Goal: Task Accomplishment & Management: Complete application form

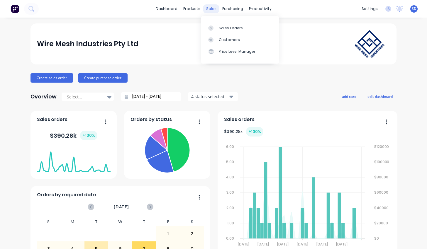
click at [209, 7] on div "sales" at bounding box center [211, 8] width 16 height 9
click at [213, 30] on div at bounding box center [212, 27] width 9 height 5
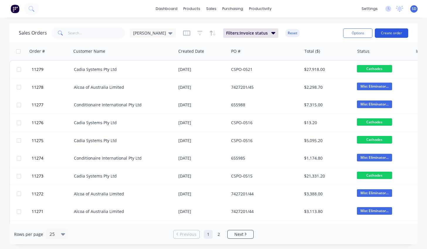
click at [301, 34] on button "Create order" at bounding box center [390, 32] width 33 height 9
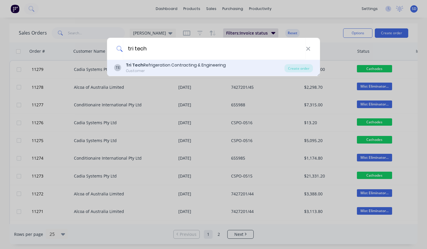
type input "tri tech"
click at [255, 72] on div "TE Tri Tech Refrigeration Contracting & Engineering Customer" at bounding box center [199, 67] width 170 height 11
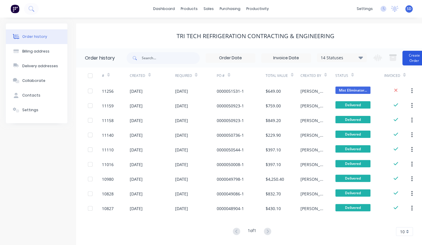
click at [301, 60] on button "Create Order" at bounding box center [414, 58] width 23 height 15
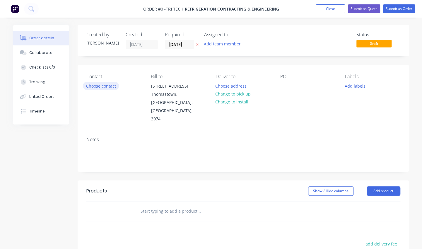
click at [107, 85] on button "Choose contact" at bounding box center [101, 86] width 36 height 8
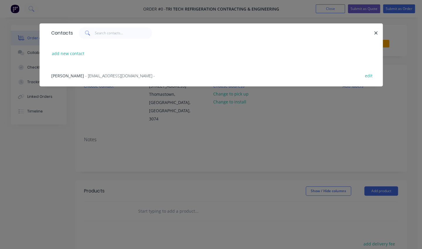
click at [111, 76] on span "- [EMAIL_ADDRESS][DOMAIN_NAME] -" at bounding box center [120, 76] width 70 height 6
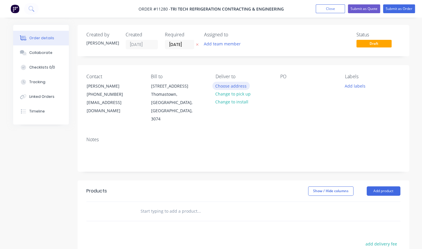
click at [230, 88] on button "Choose address" at bounding box center [231, 86] width 38 height 8
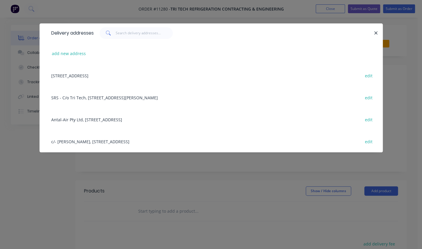
click at [179, 139] on div "c/- [PERSON_NAME], [STREET_ADDRESS] edit" at bounding box center [211, 141] width 326 height 22
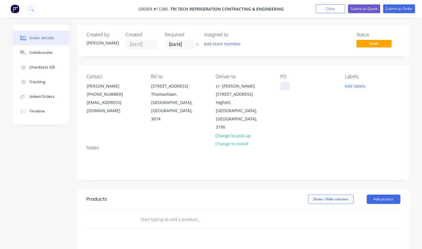
click at [284, 87] on div at bounding box center [284, 86] width 9 height 8
click at [179, 214] on input "text" at bounding box center [198, 220] width 117 height 12
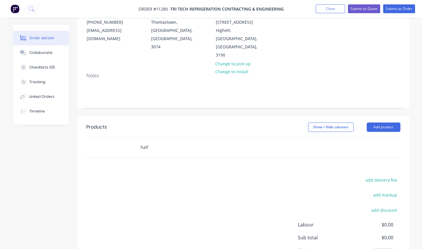
scroll to position [76, 0]
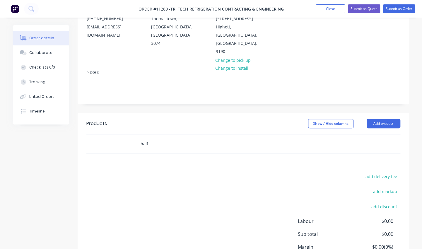
click at [207, 138] on input "half" at bounding box center [198, 144] width 117 height 12
type input "h"
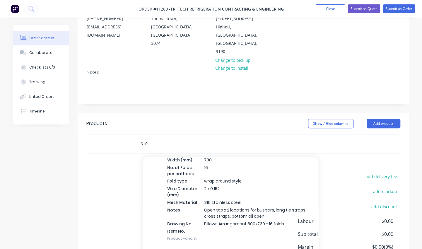
scroll to position [0, 0]
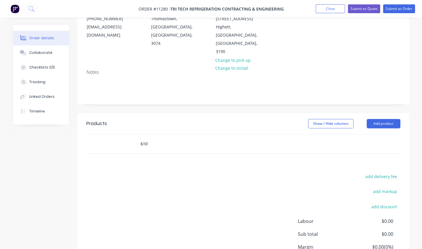
click at [154, 134] on div "610" at bounding box center [238, 143] width 211 height 19
click at [151, 138] on input "610" at bounding box center [198, 144] width 117 height 12
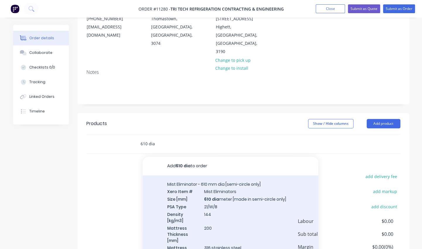
type input "610 dia"
click at [188, 188] on div "Mist Eliminator - 610 mm dia [semi-circle only] Xero Item # Mist Eliminators Si…" at bounding box center [231, 246] width 176 height 140
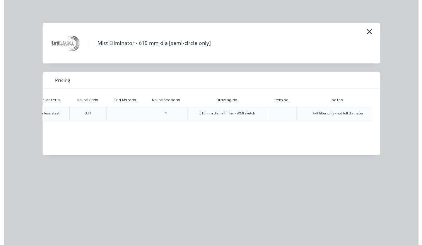
scroll to position [0, 329]
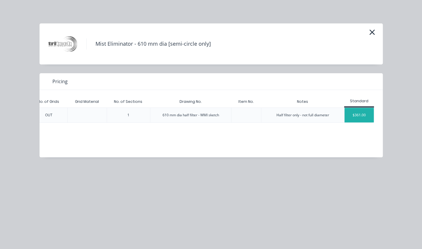
click at [301, 116] on div "$361.00" at bounding box center [359, 115] width 29 height 15
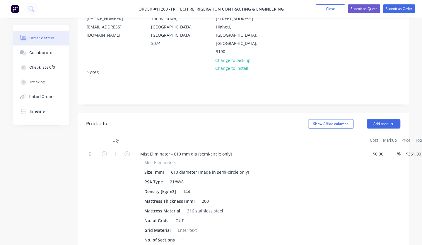
click at [130, 150] on button "button" at bounding box center [127, 153] width 8 height 6
type input "2"
type input "$722.00"
click at [130, 150] on button "button" at bounding box center [127, 153] width 8 height 6
type input "3"
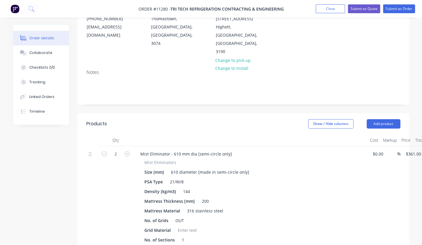
type input "$1,083.00"
click at [130, 150] on button "button" at bounding box center [127, 153] width 8 height 6
type input "4"
type input "$1,444.00"
click at [130, 150] on button "button" at bounding box center [127, 153] width 8 height 6
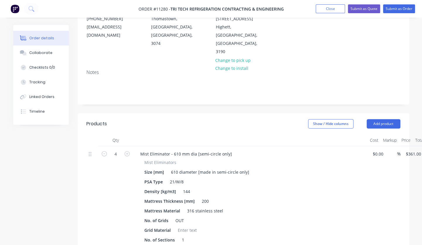
type input "5"
type input "$1,805.00"
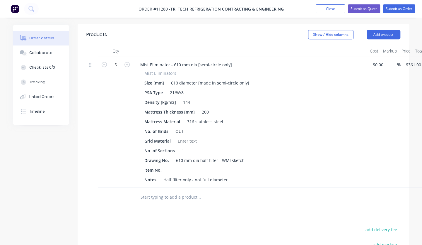
scroll to position [187, 0]
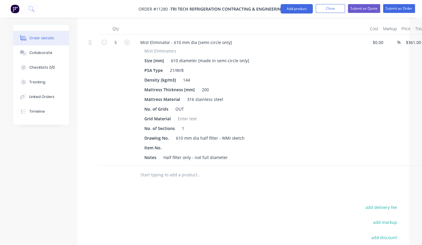
click at [183, 169] on input "text" at bounding box center [198, 175] width 117 height 12
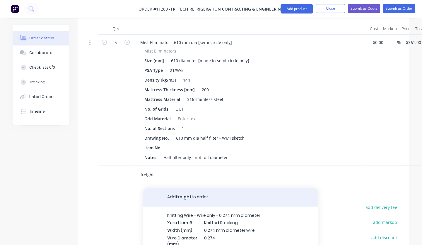
type input "freight"
click at [200, 188] on button "Add freight to order" at bounding box center [231, 197] width 176 height 19
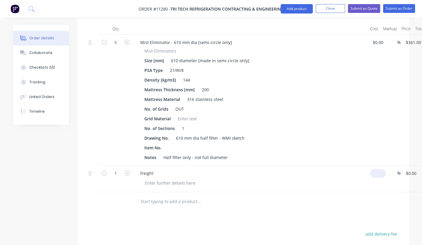
click at [301, 169] on input at bounding box center [378, 173] width 13 height 8
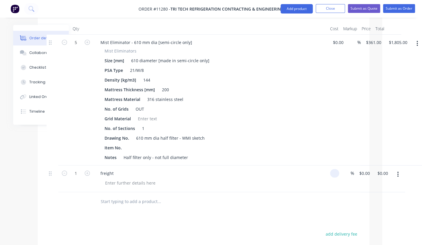
scroll to position [187, 42]
type input "$0.00"
click at [301, 169] on div "0.00 $0.00" at bounding box center [380, 173] width 16 height 8
type input "160"
type input "$160.00"
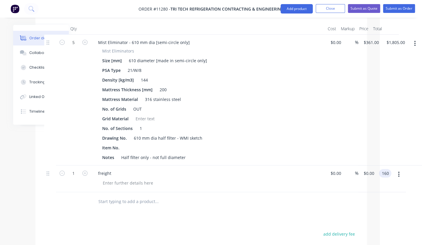
type input "$160.00"
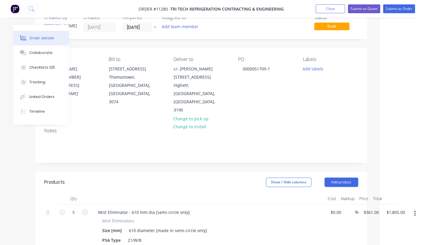
scroll to position [0, 42]
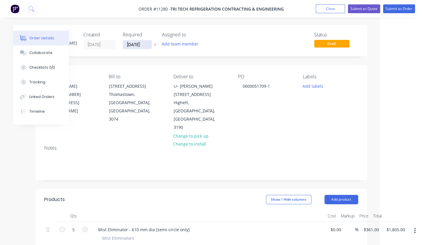
click at [134, 45] on input "[DATE]" at bounding box center [137, 44] width 29 height 9
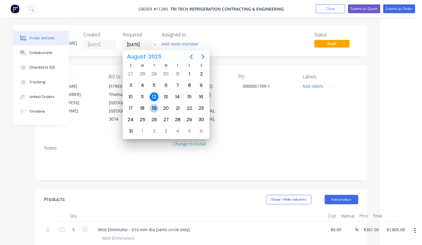
click at [156, 109] on div "19" at bounding box center [154, 108] width 9 height 9
type input "[DATE]"
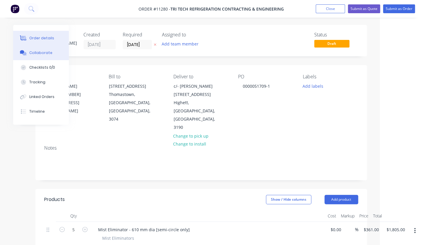
click at [39, 49] on button "Collaborate" at bounding box center [41, 52] width 56 height 15
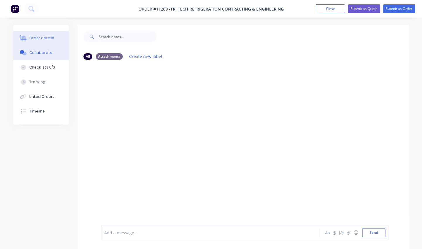
click at [42, 43] on button "Order details" at bounding box center [41, 38] width 56 height 15
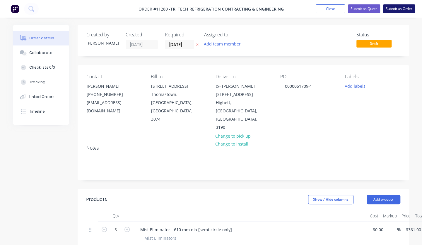
click at [301, 8] on button "Submit as Order" at bounding box center [399, 8] width 32 height 9
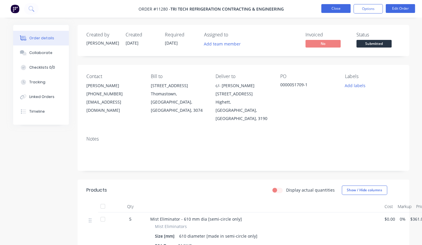
click at [301, 11] on button "Close" at bounding box center [335, 8] width 29 height 9
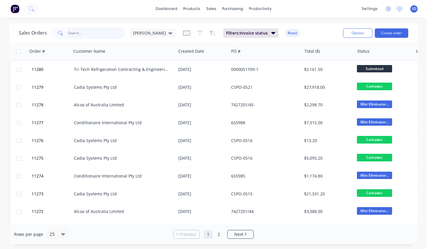
click at [100, 36] on input "text" at bounding box center [96, 33] width 57 height 12
type input "[PERSON_NAME]"
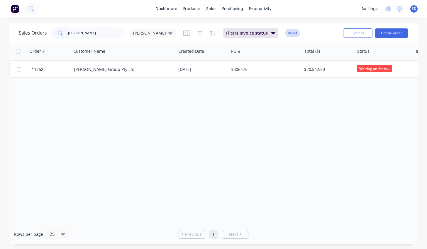
click at [285, 34] on button "Reset" at bounding box center [292, 33] width 14 height 8
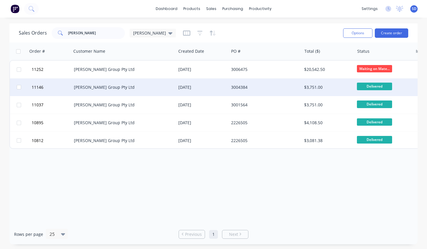
click at [193, 93] on div "[DATE]" at bounding box center [202, 88] width 52 height 18
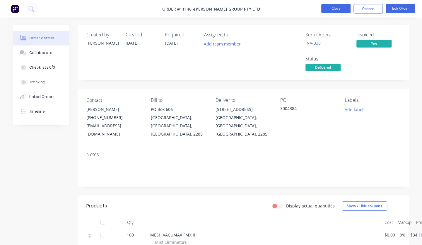
click at [301, 11] on button "Close" at bounding box center [335, 8] width 29 height 9
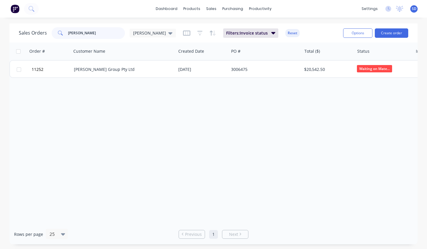
drag, startPoint x: 90, startPoint y: 30, endPoint x: 45, endPoint y: 33, distance: 44.9
click at [45, 33] on div "Sales Orders [PERSON_NAME] WMI" at bounding box center [97, 33] width 157 height 12
type input "maxitherm"
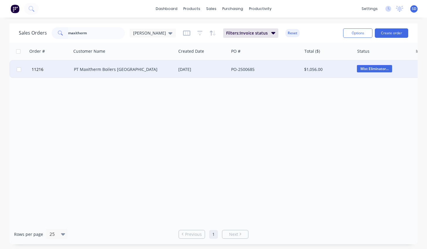
click at [230, 66] on div "PO-2500685" at bounding box center [265, 70] width 73 height 18
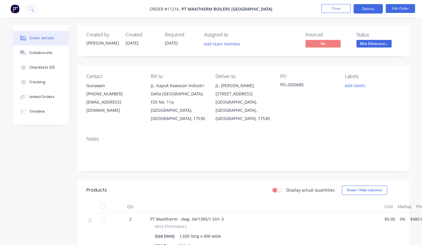
click at [301, 8] on button "Options" at bounding box center [368, 8] width 29 height 9
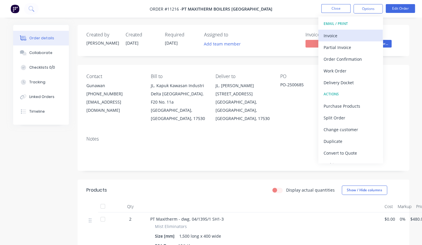
click at [301, 32] on div "Invoice" at bounding box center [351, 35] width 54 height 8
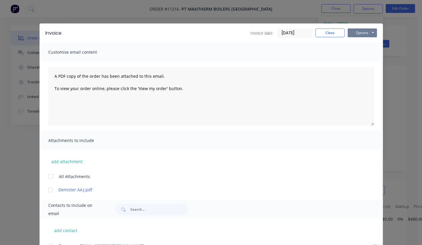
click at [301, 33] on button "Options" at bounding box center [362, 32] width 29 height 9
click at [301, 53] on button "Print" at bounding box center [367, 53] width 38 height 10
click at [301, 32] on button "Close" at bounding box center [330, 32] width 29 height 9
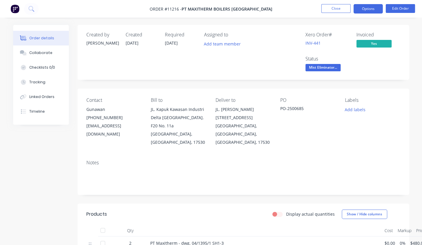
click at [301, 13] on button "Options" at bounding box center [368, 8] width 29 height 9
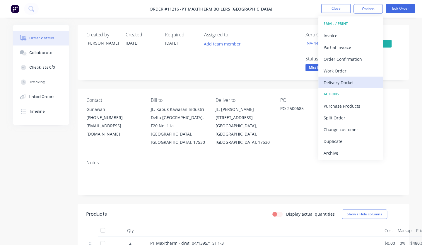
click at [301, 77] on button "Delivery Docket" at bounding box center [351, 82] width 64 height 12
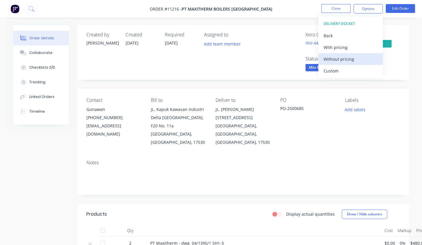
click at [301, 61] on div "Without pricing" at bounding box center [351, 59] width 54 height 8
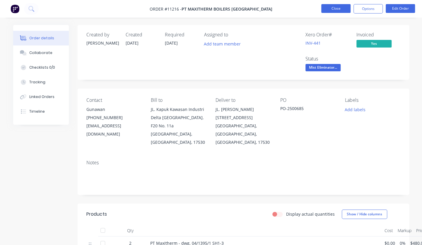
click at [301, 6] on button "Close" at bounding box center [335, 8] width 29 height 9
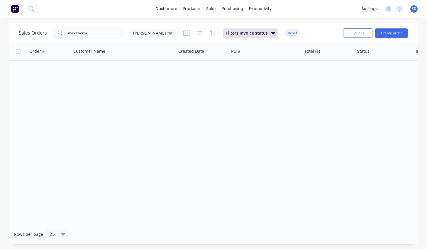
click at [273, 29] on div "Filters: Invoice status Reset" at bounding box center [241, 32] width 117 height 9
click at [285, 33] on button "Reset" at bounding box center [292, 33] width 14 height 8
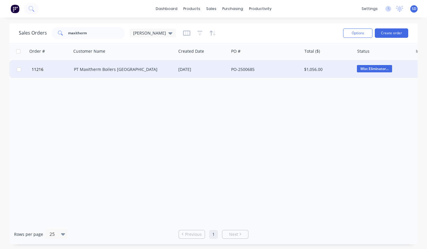
click at [159, 74] on div "PT Maxitherm Boilers [GEOGRAPHIC_DATA]" at bounding box center [123, 70] width 105 height 18
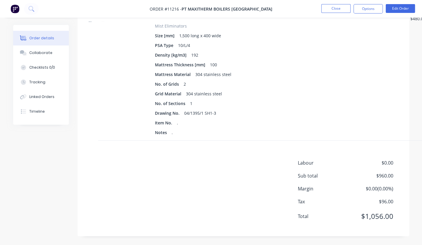
scroll to position [150, 0]
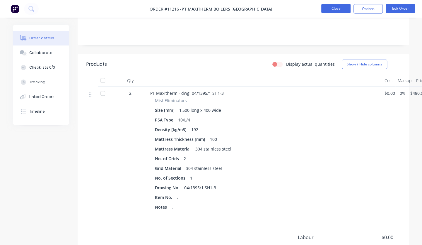
click at [301, 10] on button "Close" at bounding box center [335, 8] width 29 height 9
